Goal: Find specific page/section: Find specific page/section

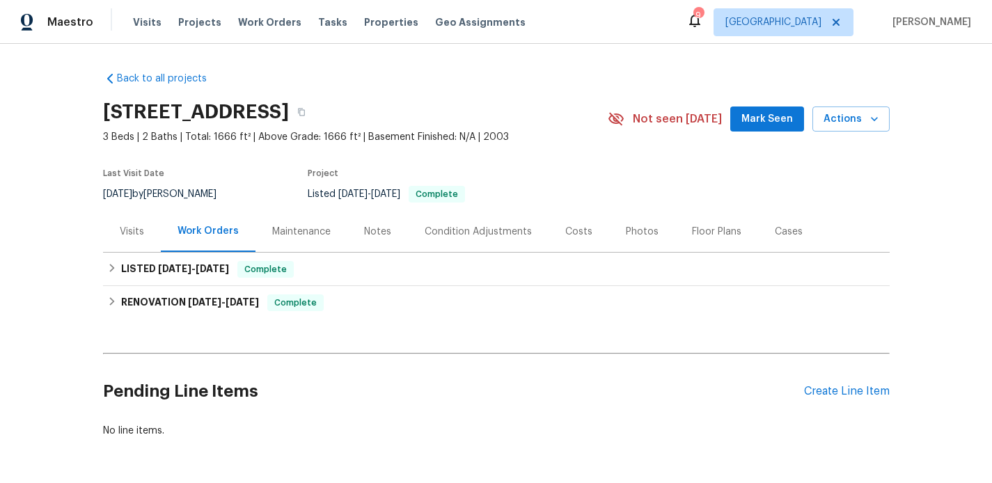
click at [132, 237] on div "Visits" at bounding box center [132, 232] width 24 height 14
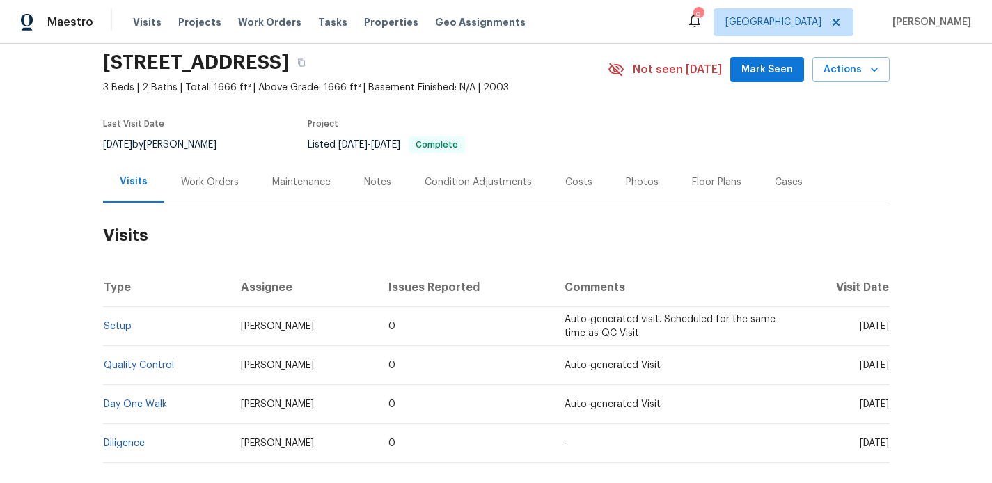
scroll to position [124, 0]
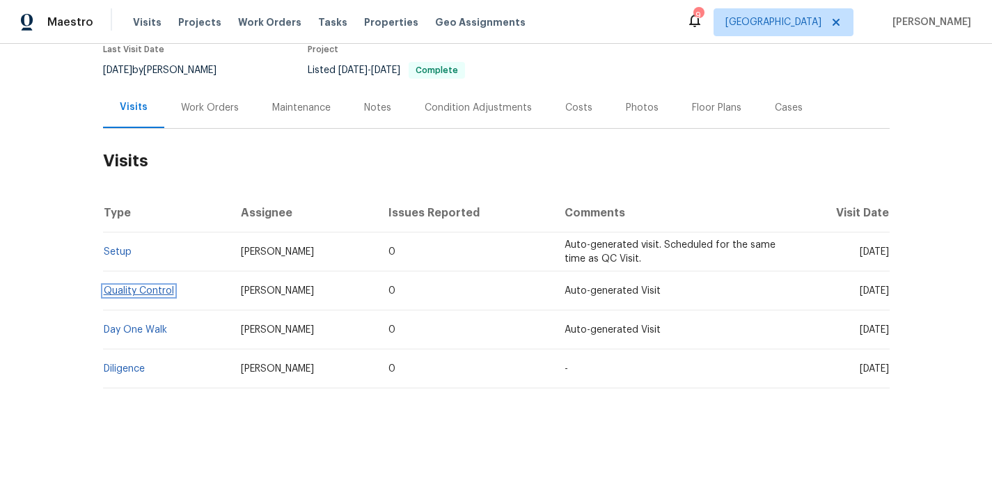
click at [128, 291] on link "Quality Control" at bounding box center [139, 291] width 70 height 10
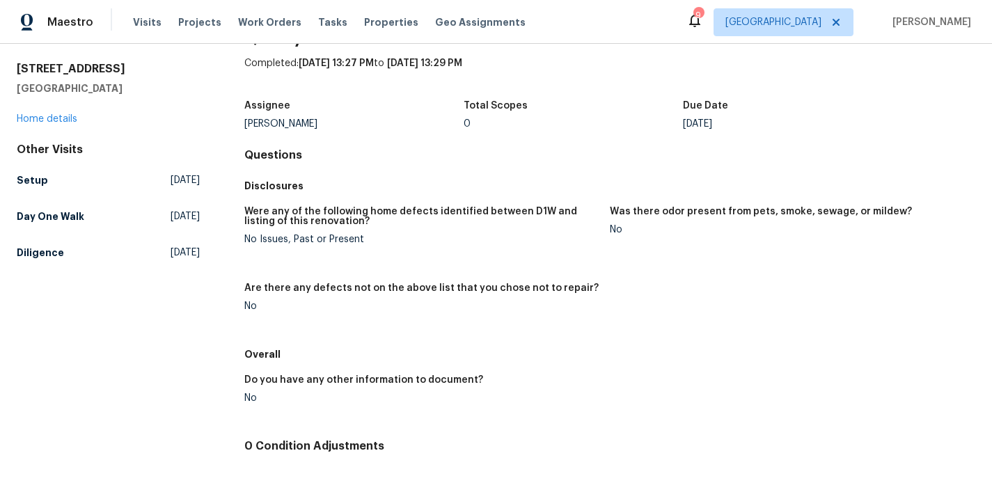
scroll to position [40, 0]
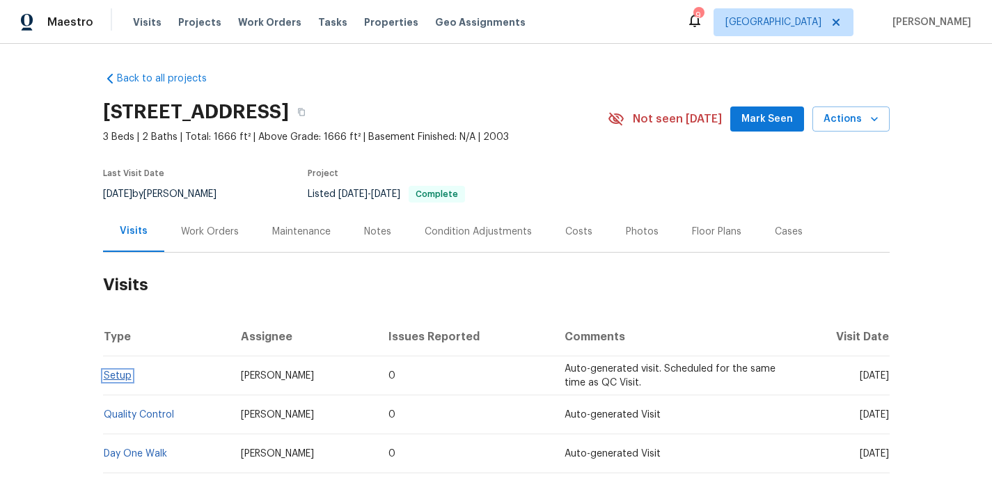
click at [124, 375] on link "Setup" at bounding box center [118, 376] width 28 height 10
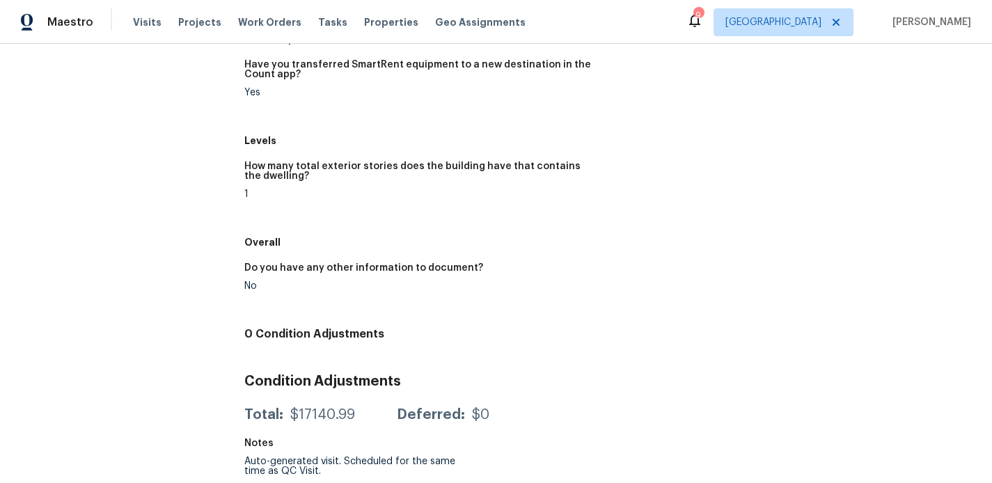
scroll to position [744, 0]
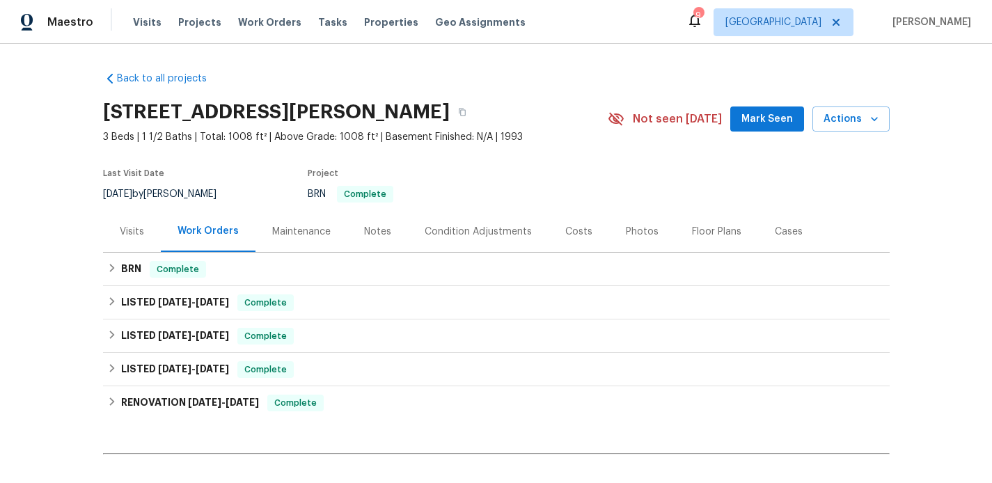
click at [139, 235] on div "Visits" at bounding box center [132, 232] width 24 height 14
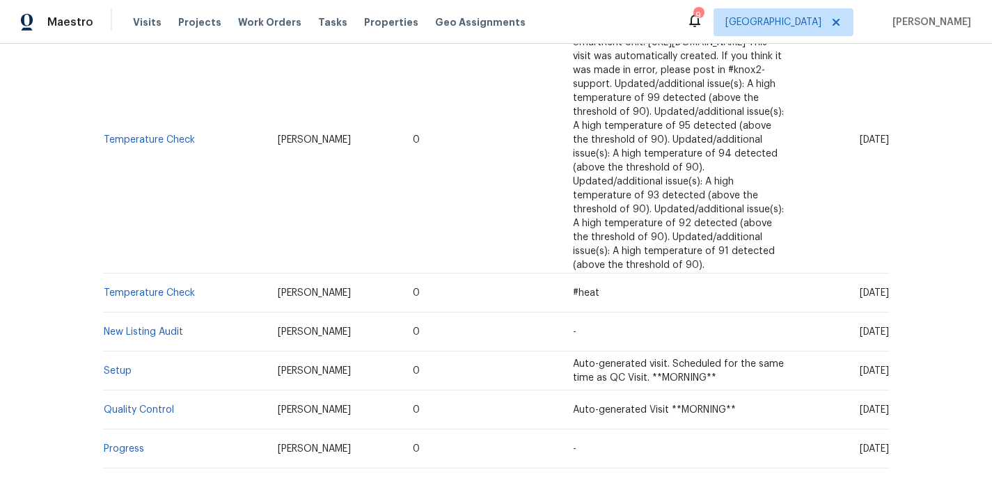
scroll to position [913, 0]
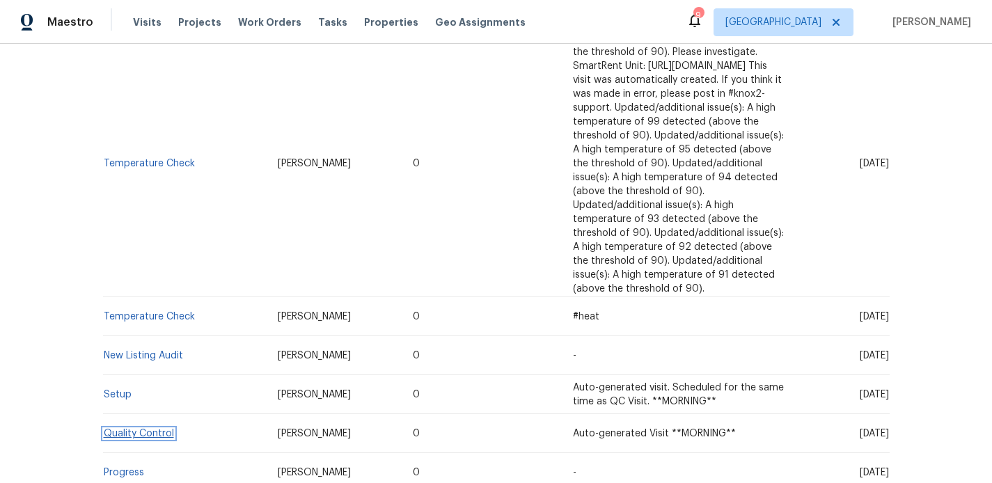
click at [137, 429] on link "Quality Control" at bounding box center [139, 434] width 70 height 10
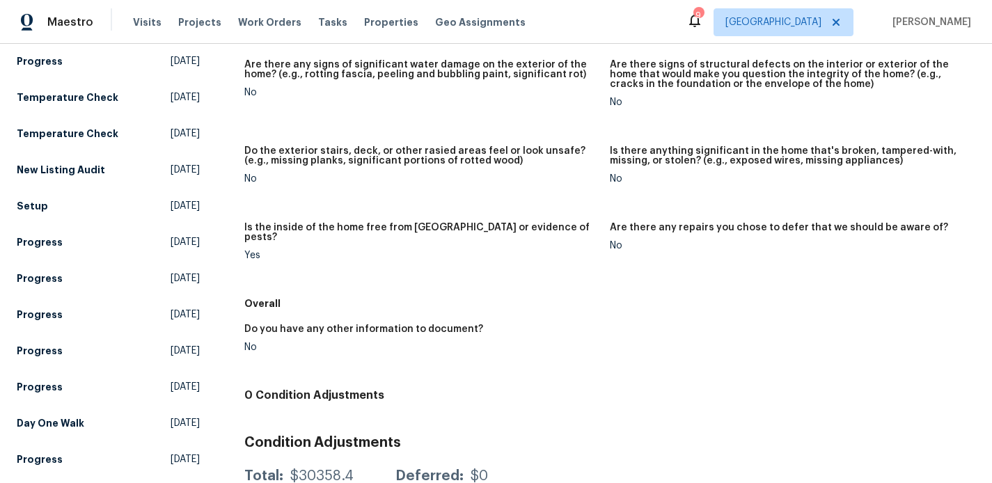
scroll to position [470, 0]
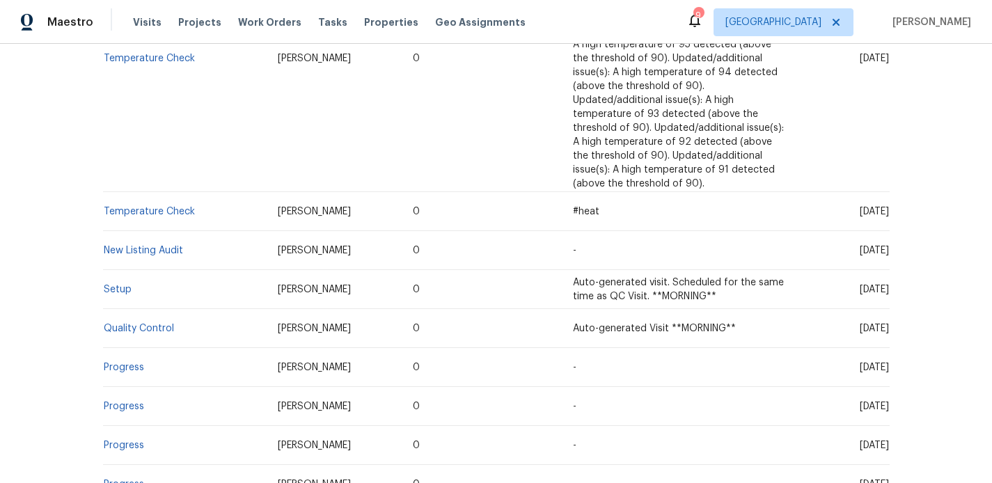
scroll to position [1019, 0]
click at [133, 323] on link "Quality Control" at bounding box center [139, 328] width 70 height 10
